Goal: Transaction & Acquisition: Download file/media

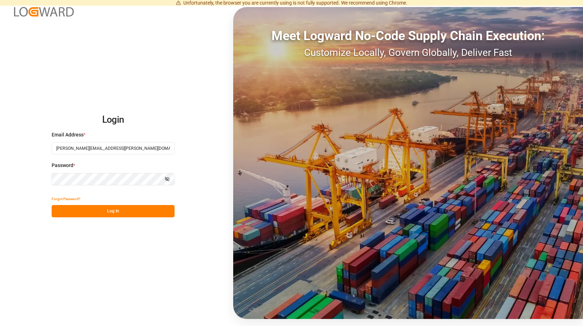
click at [112, 210] on button "Log In" at bounding box center [113, 211] width 123 height 12
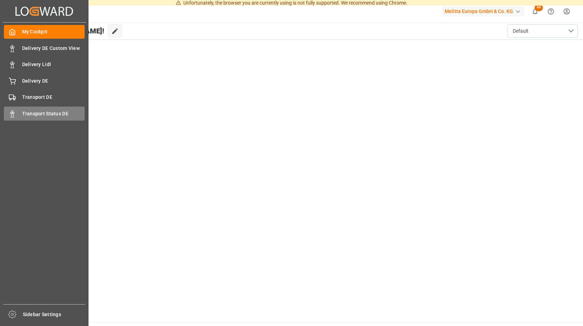
click at [10, 112] on polygon at bounding box center [11, 112] width 2 height 1
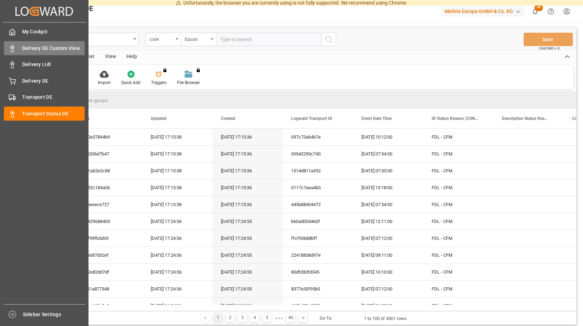
click at [62, 49] on span "Delivery DE Custom View" at bounding box center [53, 48] width 63 height 7
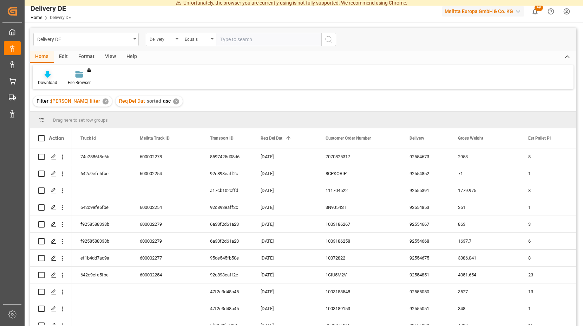
click at [45, 76] on icon at bounding box center [48, 74] width 6 height 7
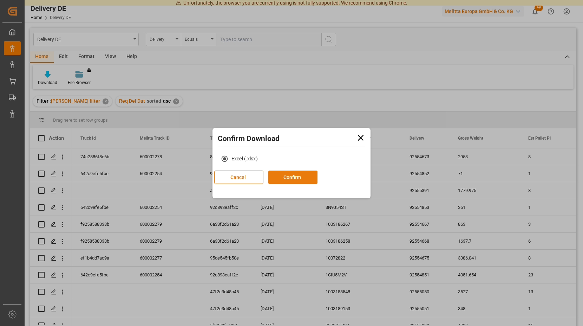
click at [318, 175] on button "Confirm" at bounding box center [293, 176] width 49 height 13
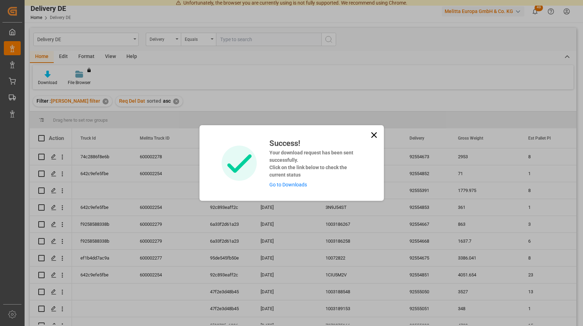
click at [281, 183] on link "Go to Downloads" at bounding box center [289, 185] width 38 height 6
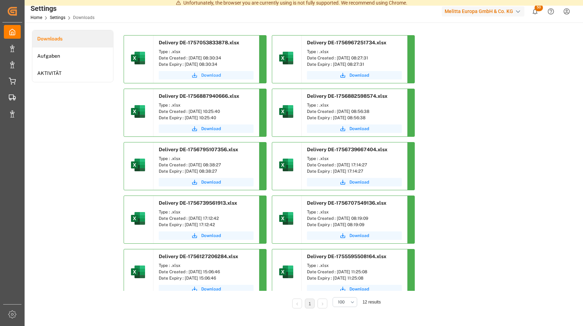
click at [206, 76] on span "Download" at bounding box center [211, 75] width 20 height 6
